Goal: Task Accomplishment & Management: Manage account settings

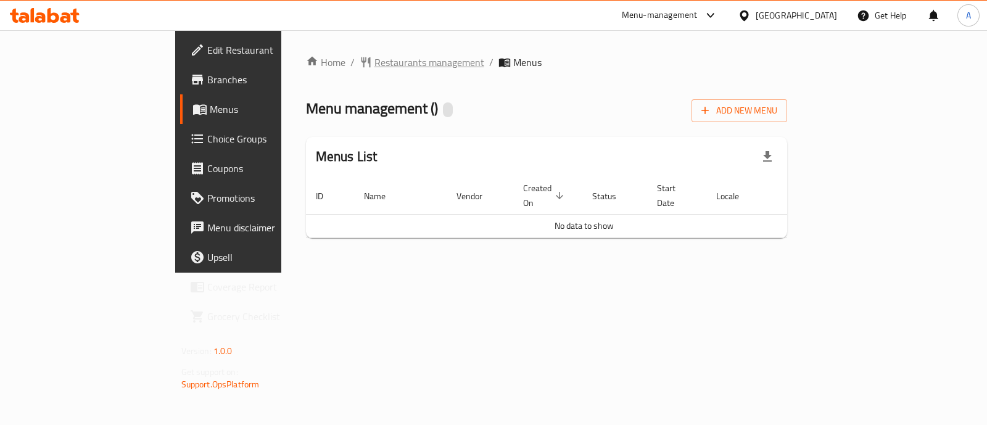
click at [375, 65] on span "Restaurants management" at bounding box center [430, 62] width 110 height 15
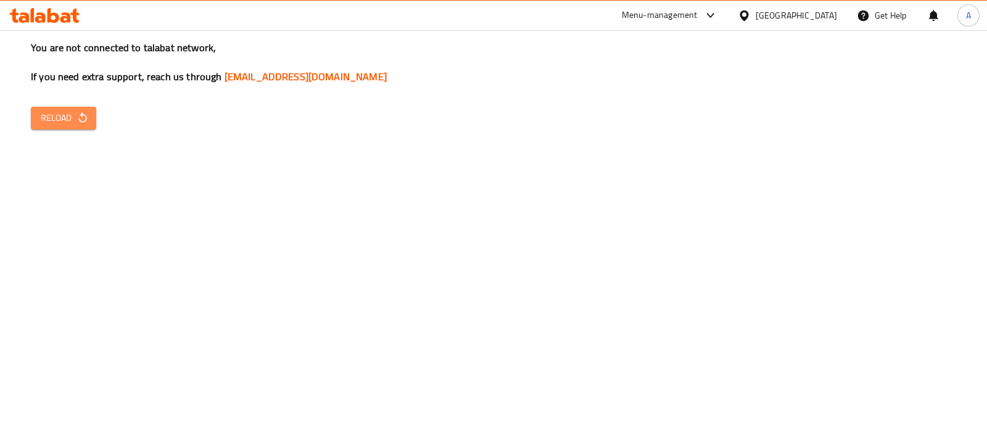
click at [80, 125] on span "Reload" at bounding box center [64, 117] width 46 height 15
click at [57, 134] on div "You are not connected to talabat network, If you need extra support, reach us t…" at bounding box center [493, 212] width 987 height 425
click at [49, 118] on span "Reload" at bounding box center [64, 117] width 46 height 15
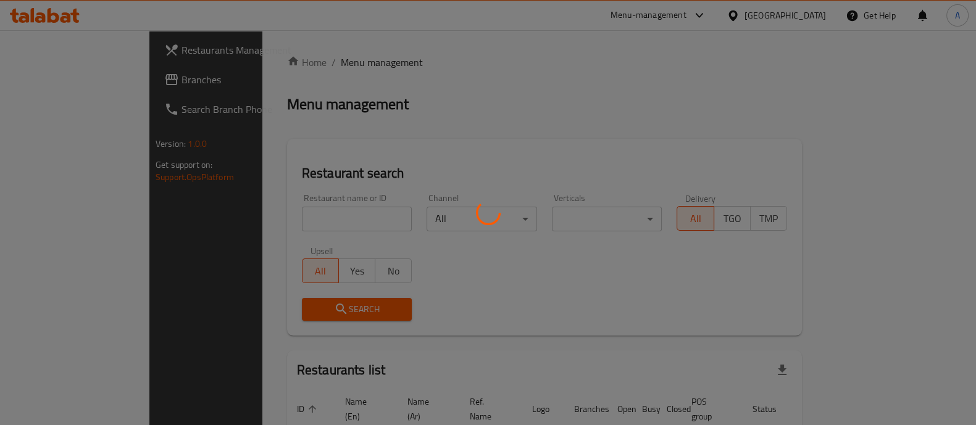
click at [291, 218] on div at bounding box center [488, 212] width 976 height 425
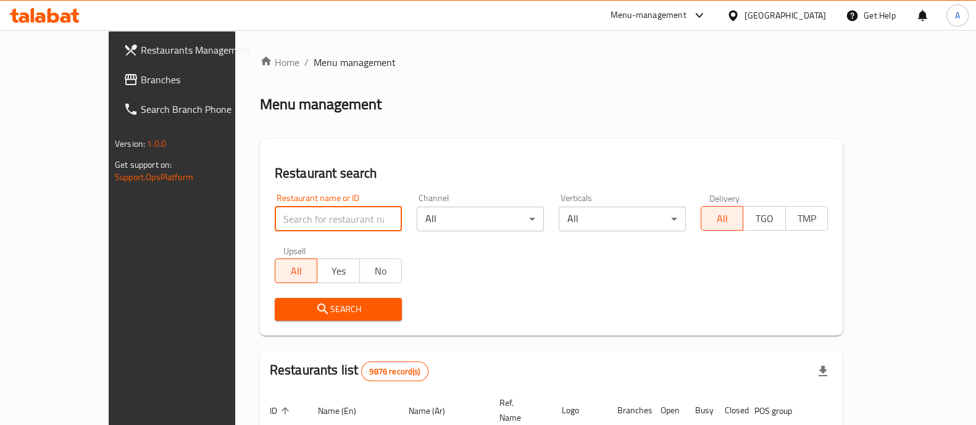
click at [291, 218] on input "search" at bounding box center [338, 219] width 127 height 25
type input "khokh w"
click at [294, 310] on span "Search" at bounding box center [337, 309] width 107 height 15
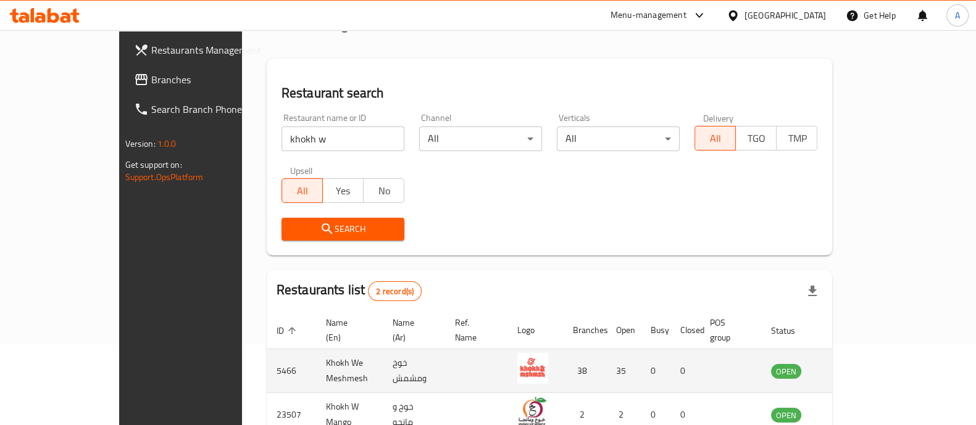
scroll to position [144, 0]
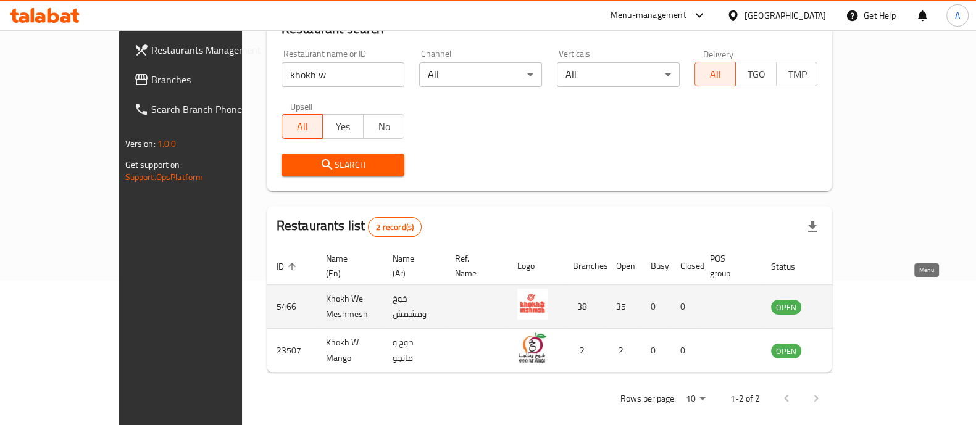
click at [850, 302] on icon "enhanced table" at bounding box center [843, 307] width 14 height 10
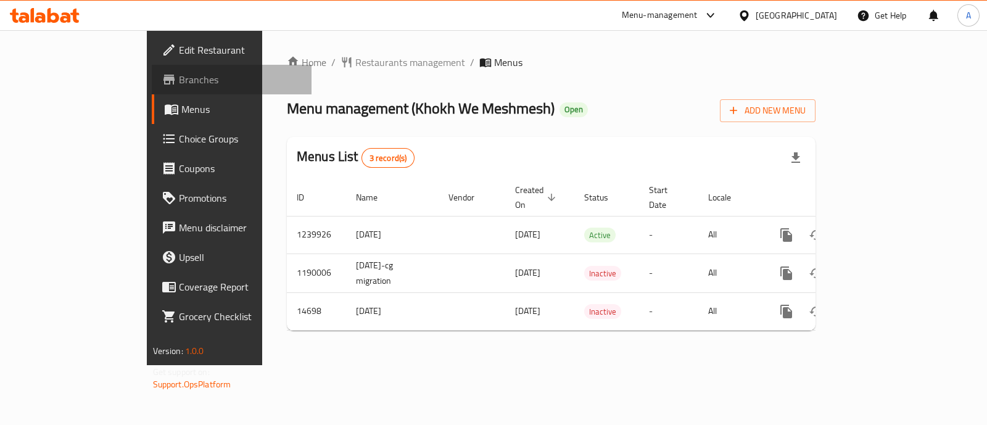
click at [179, 75] on span "Branches" at bounding box center [240, 79] width 123 height 15
